Goal: Information Seeking & Learning: Learn about a topic

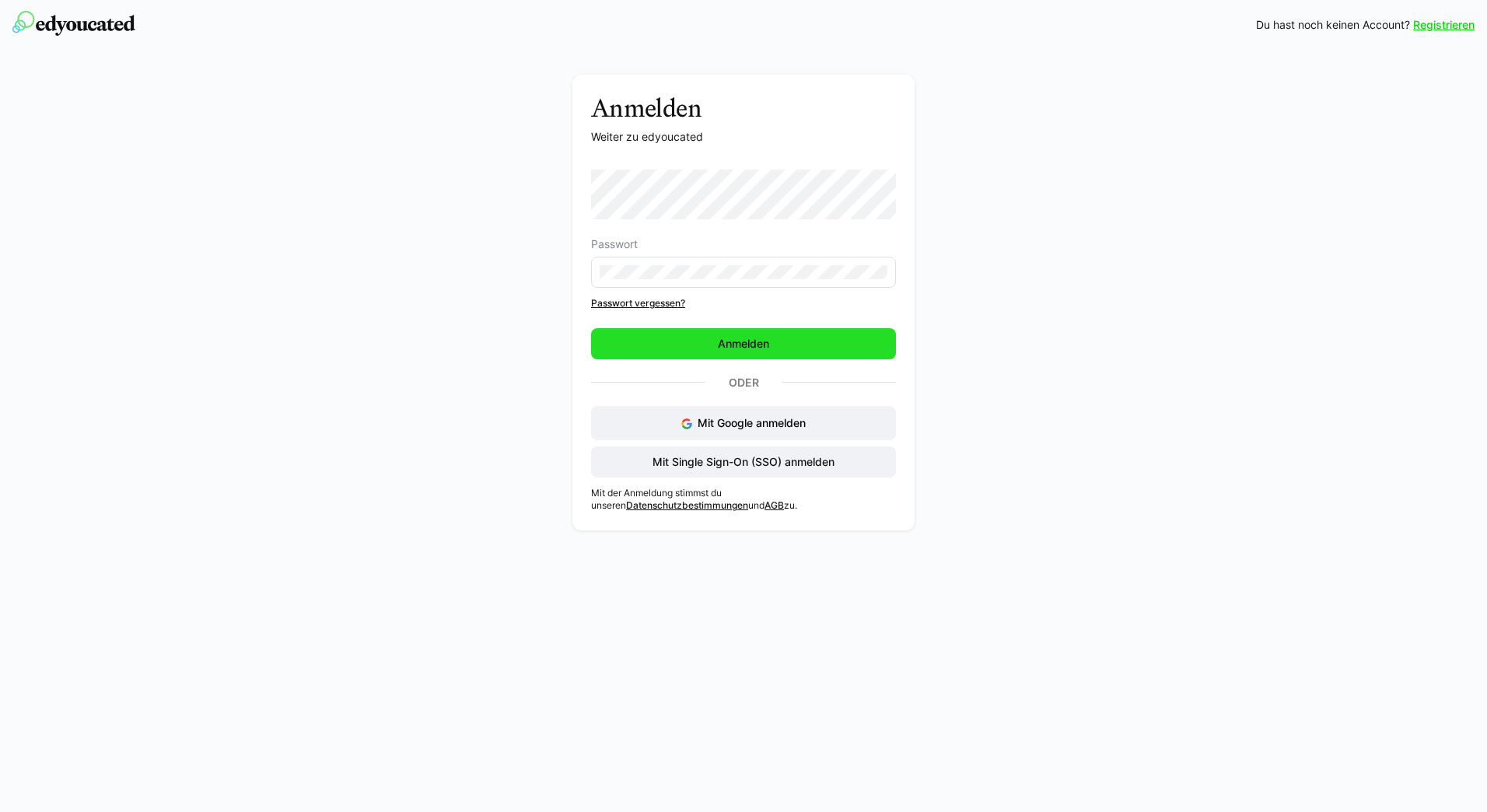
click at [752, 329] on span "Anmelden" at bounding box center [743, 344] width 305 height 31
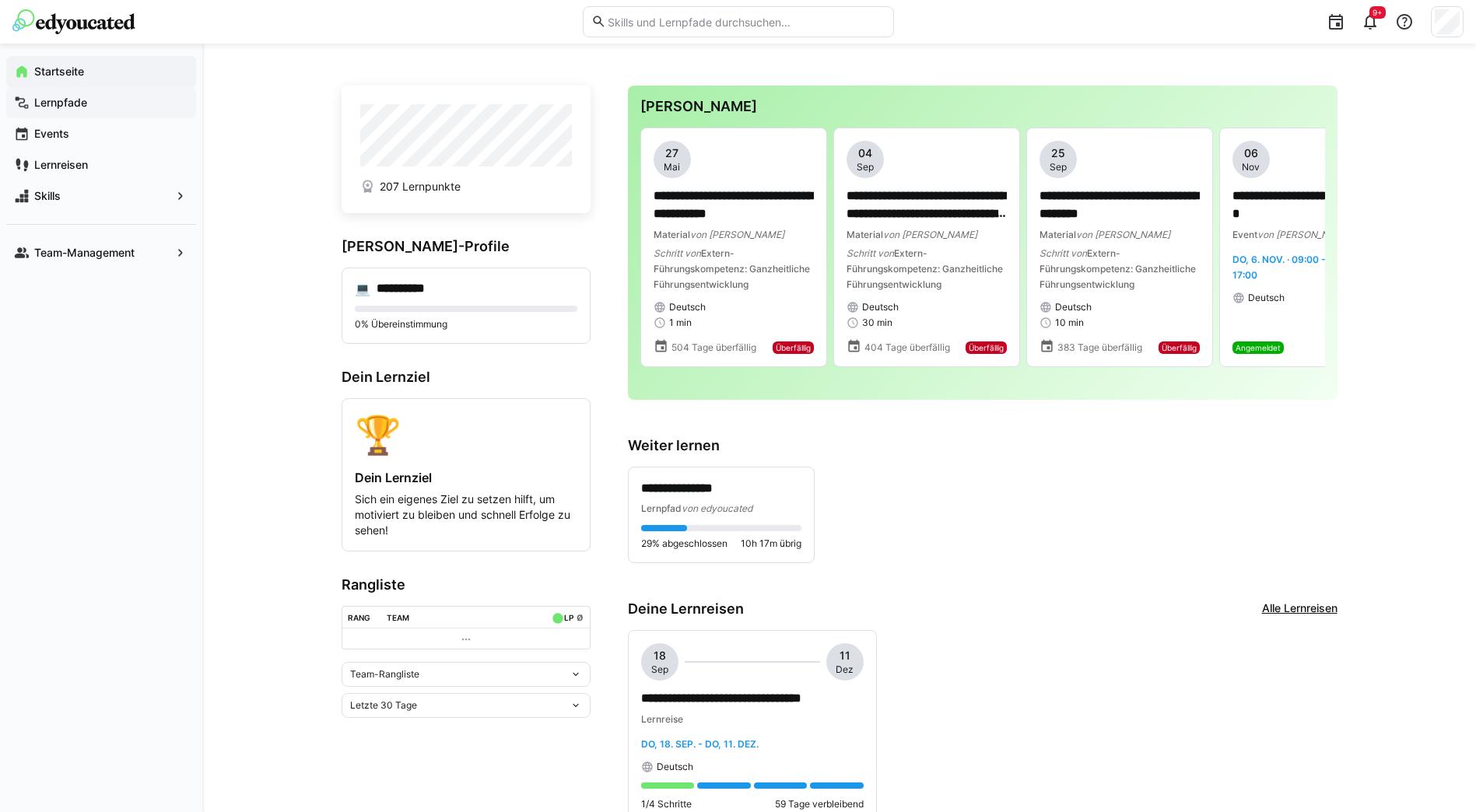
click at [86, 110] on div "Lernpfade" at bounding box center [101, 103] width 190 height 31
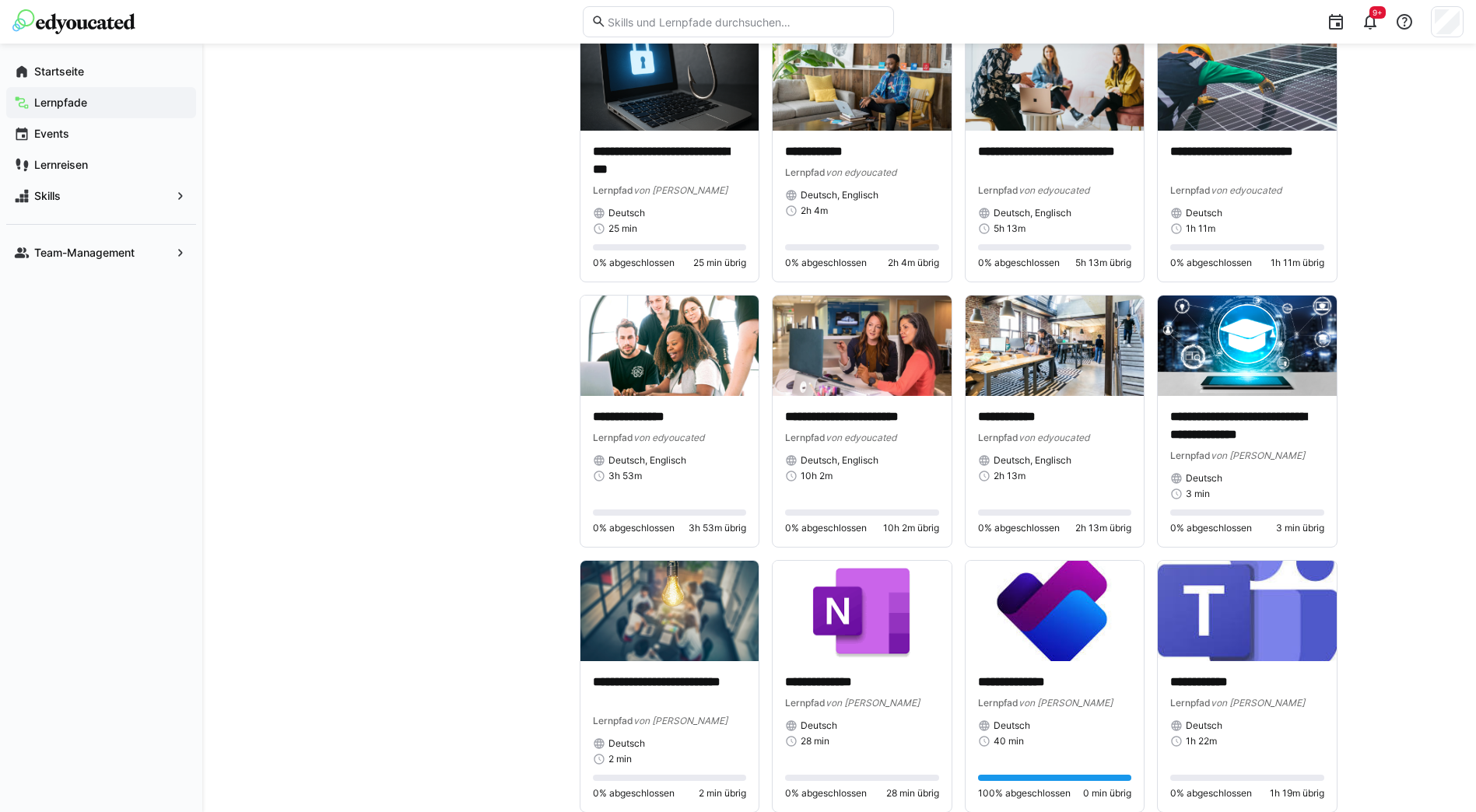
scroll to position [2256, 0]
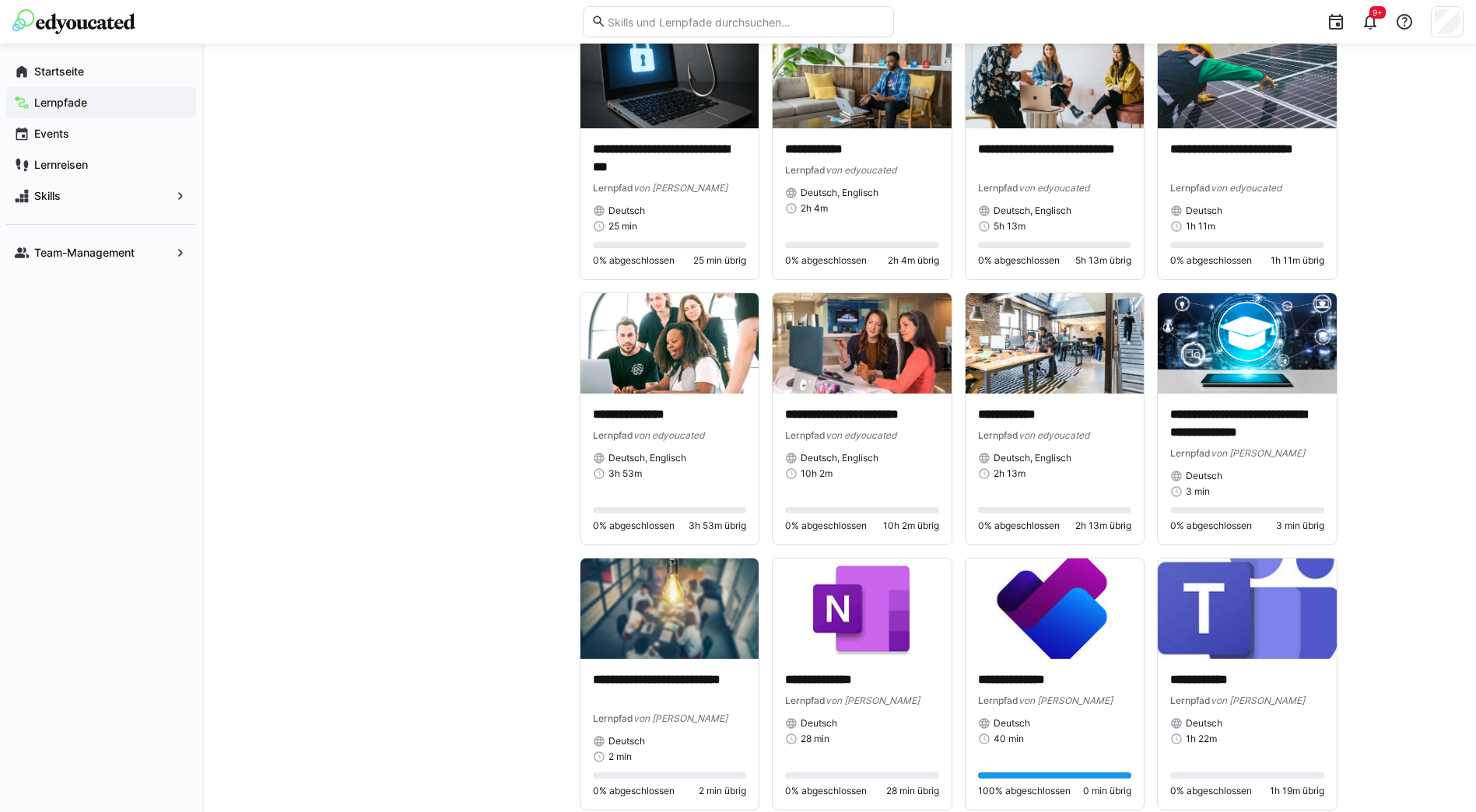
click at [1136, 415] on div "**********" at bounding box center [1055, 468] width 179 height 151
